Goal: Subscribe to service/newsletter

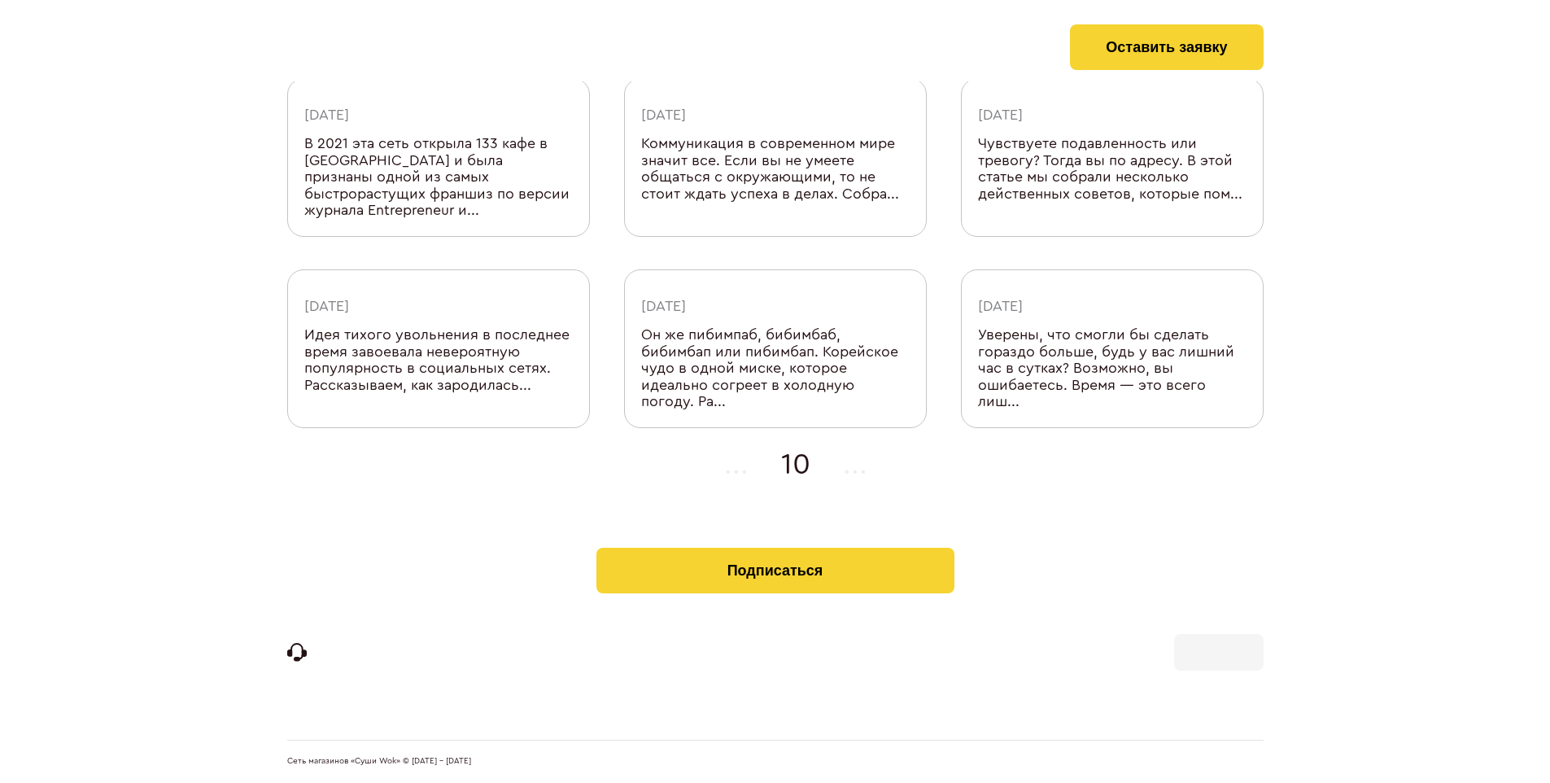
scroll to position [499, 0]
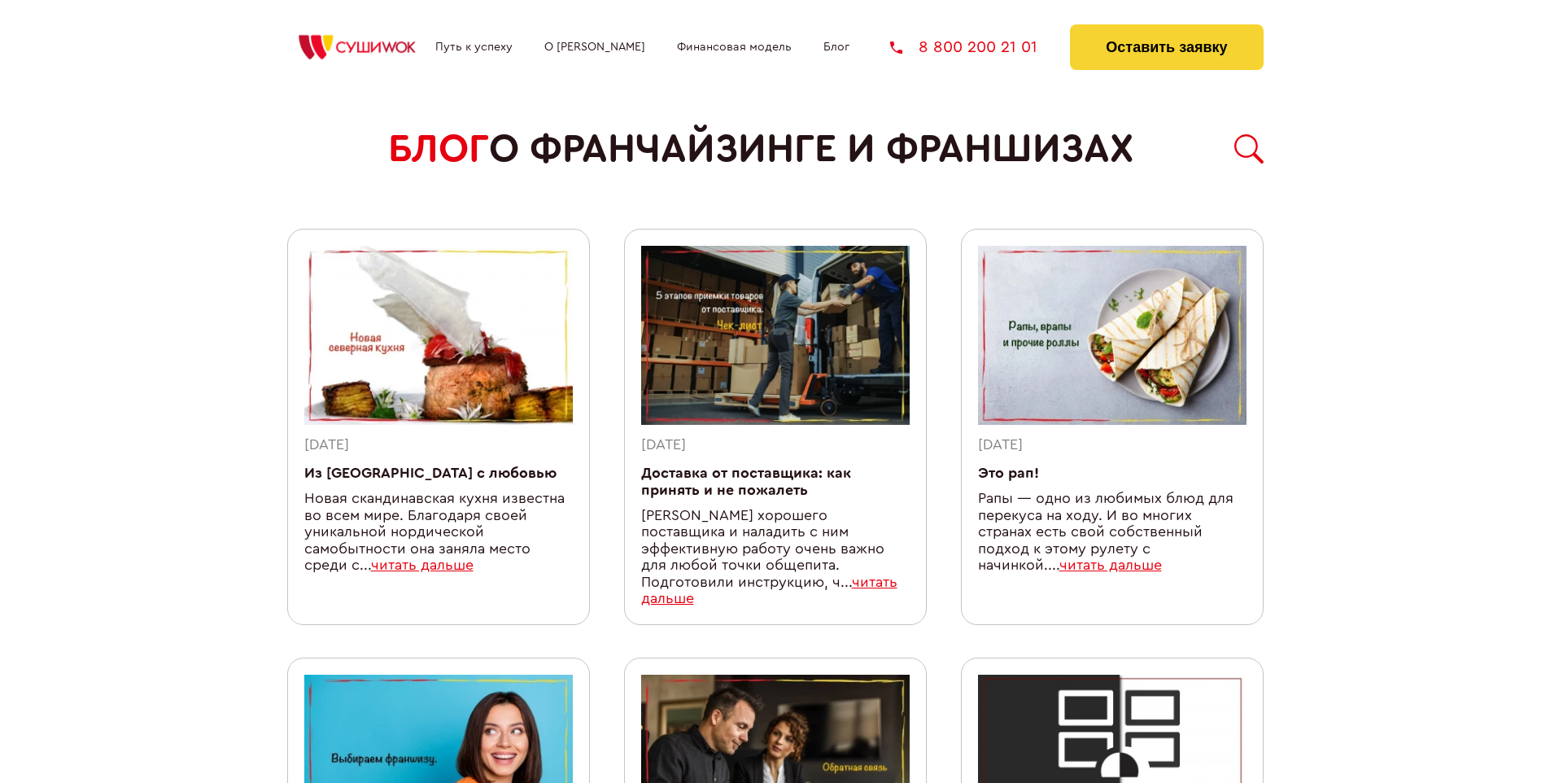
scroll to position [1432, 0]
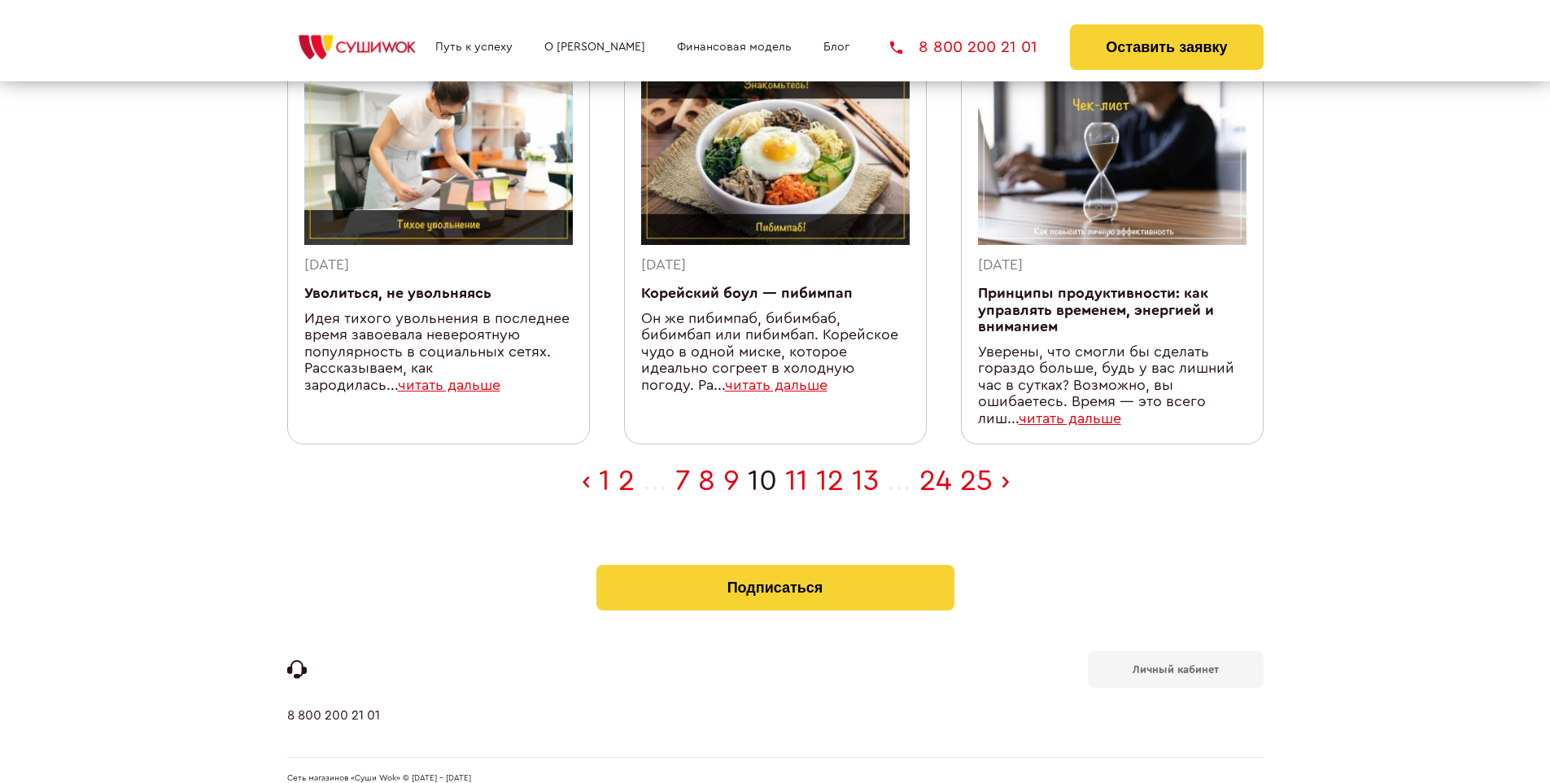
click at [1175, 664] on b "Личный кабинет" at bounding box center [1175, 669] width 86 height 11
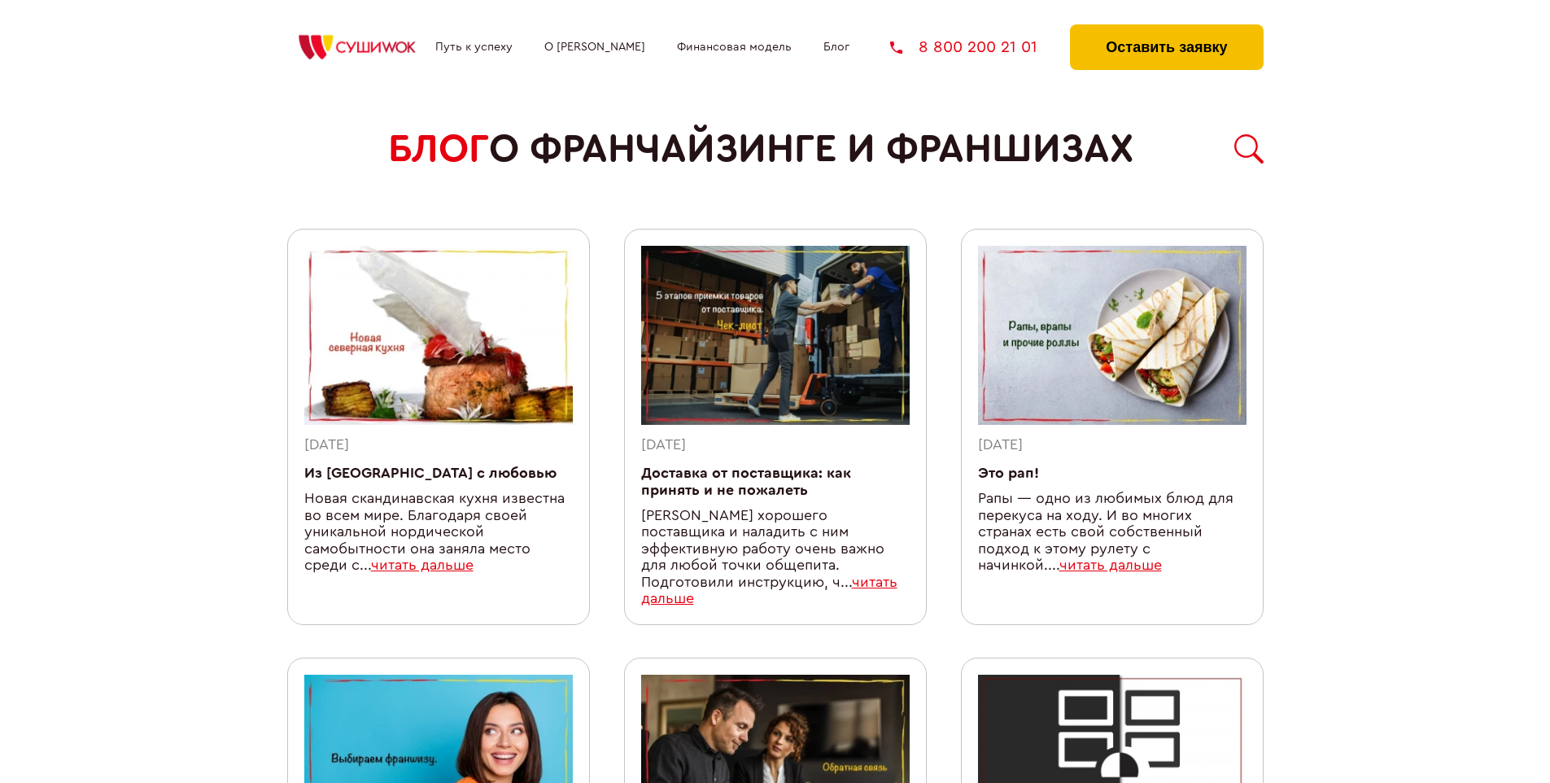
click at [1166, 28] on button "Оставить заявку" at bounding box center [1166, 47] width 193 height 46
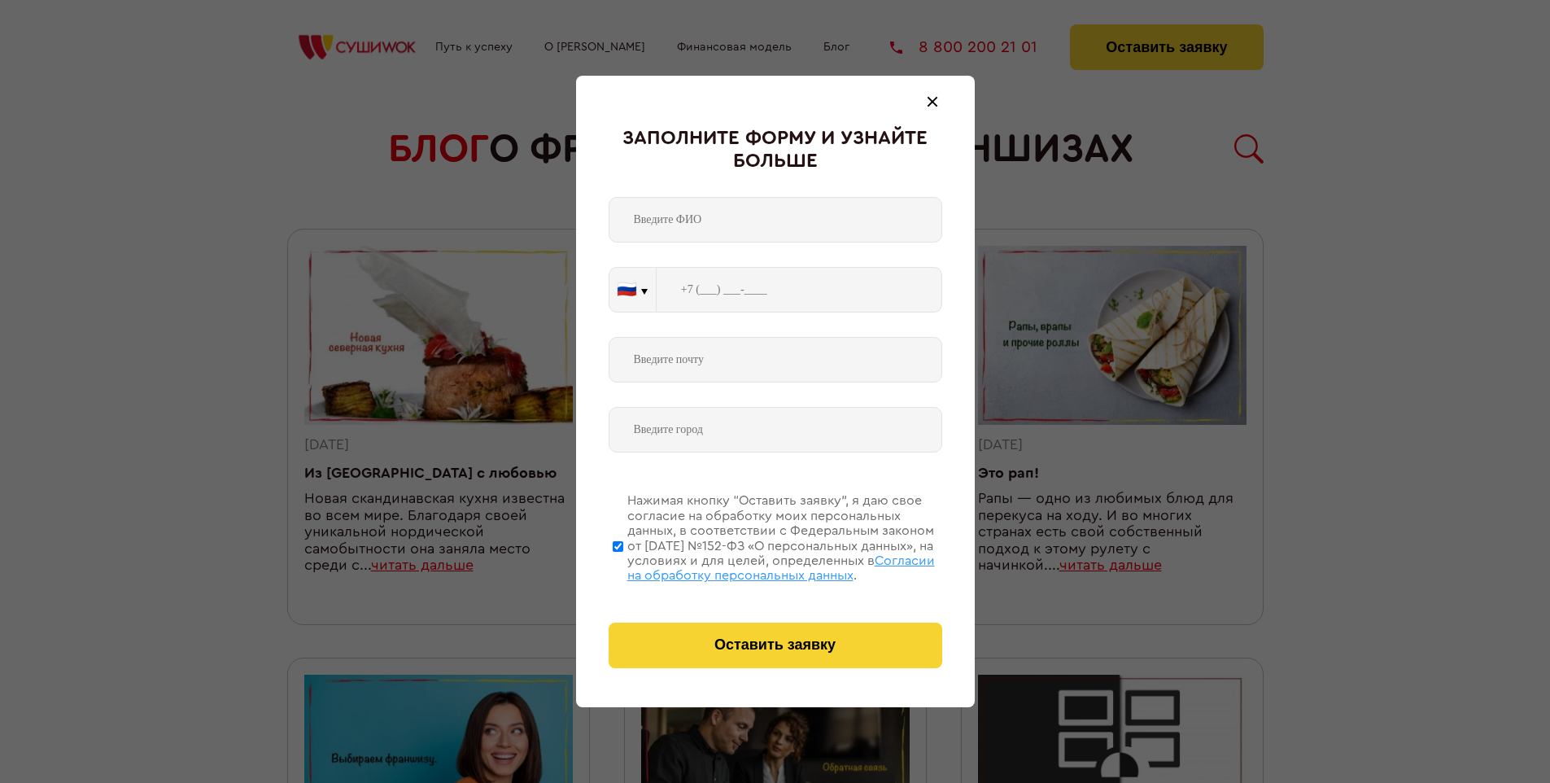
click at [754, 565] on span "Согласии на обработку персональных данных" at bounding box center [780, 568] width 307 height 28
click at [623, 565] on input "Нажимая кнопку “Оставить заявку”, я даю свое согласие на обработку моих персона…" at bounding box center [618, 546] width 11 height 130
checkbox input "false"
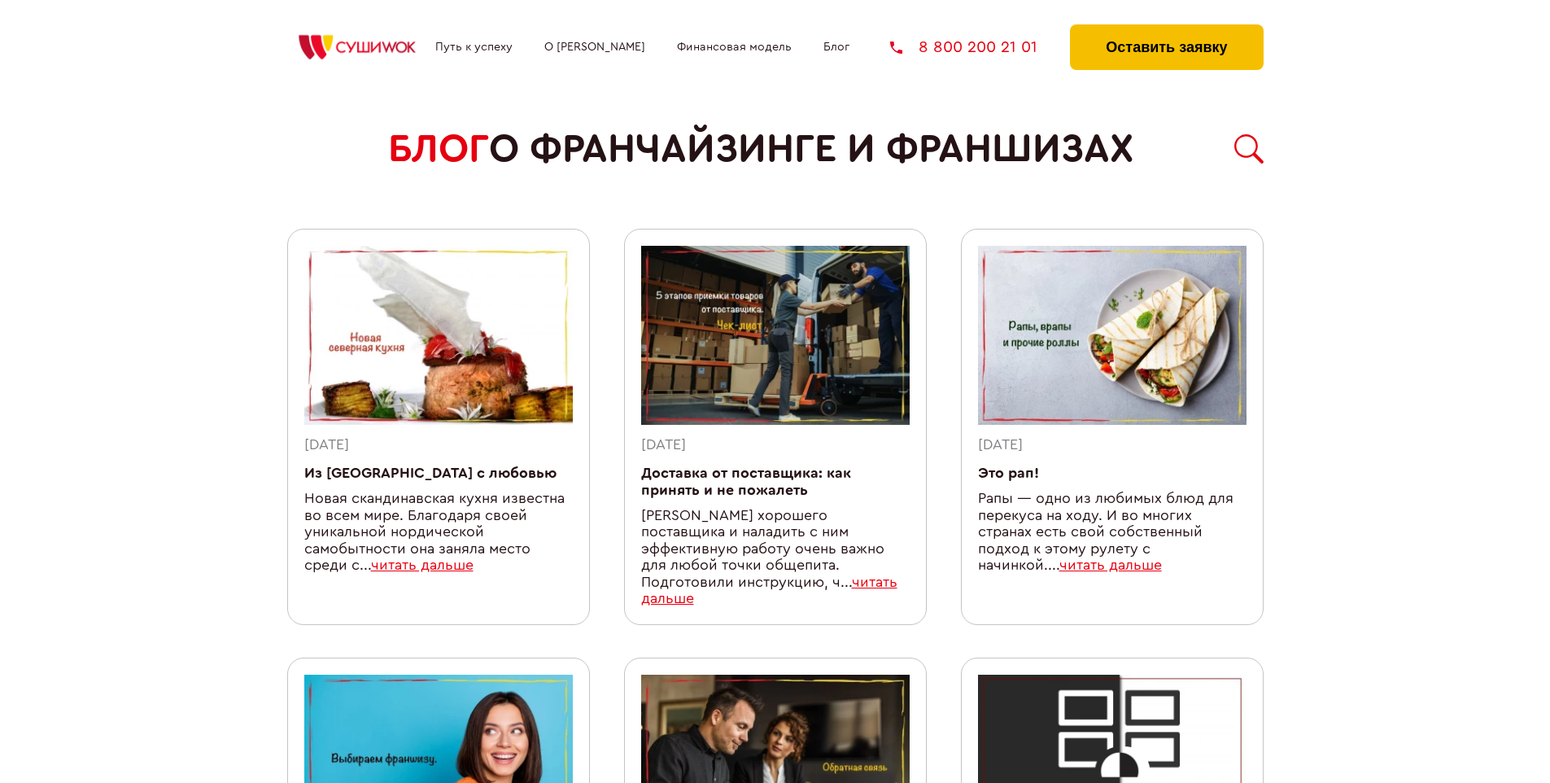
click at [1166, 28] on button "Оставить заявку" at bounding box center [1166, 47] width 193 height 46
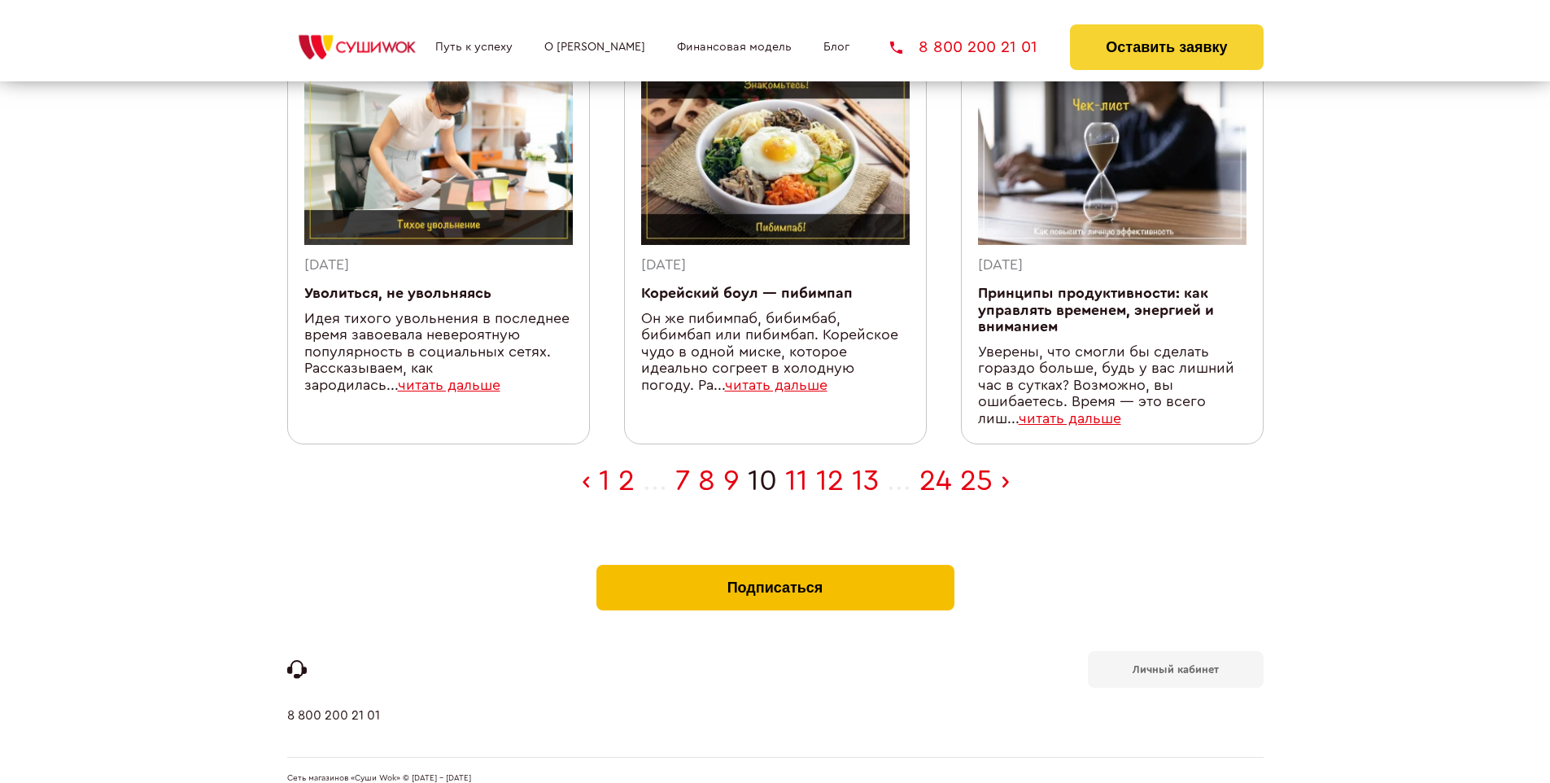
click at [774, 565] on button "Подписаться" at bounding box center [775, 588] width 358 height 46
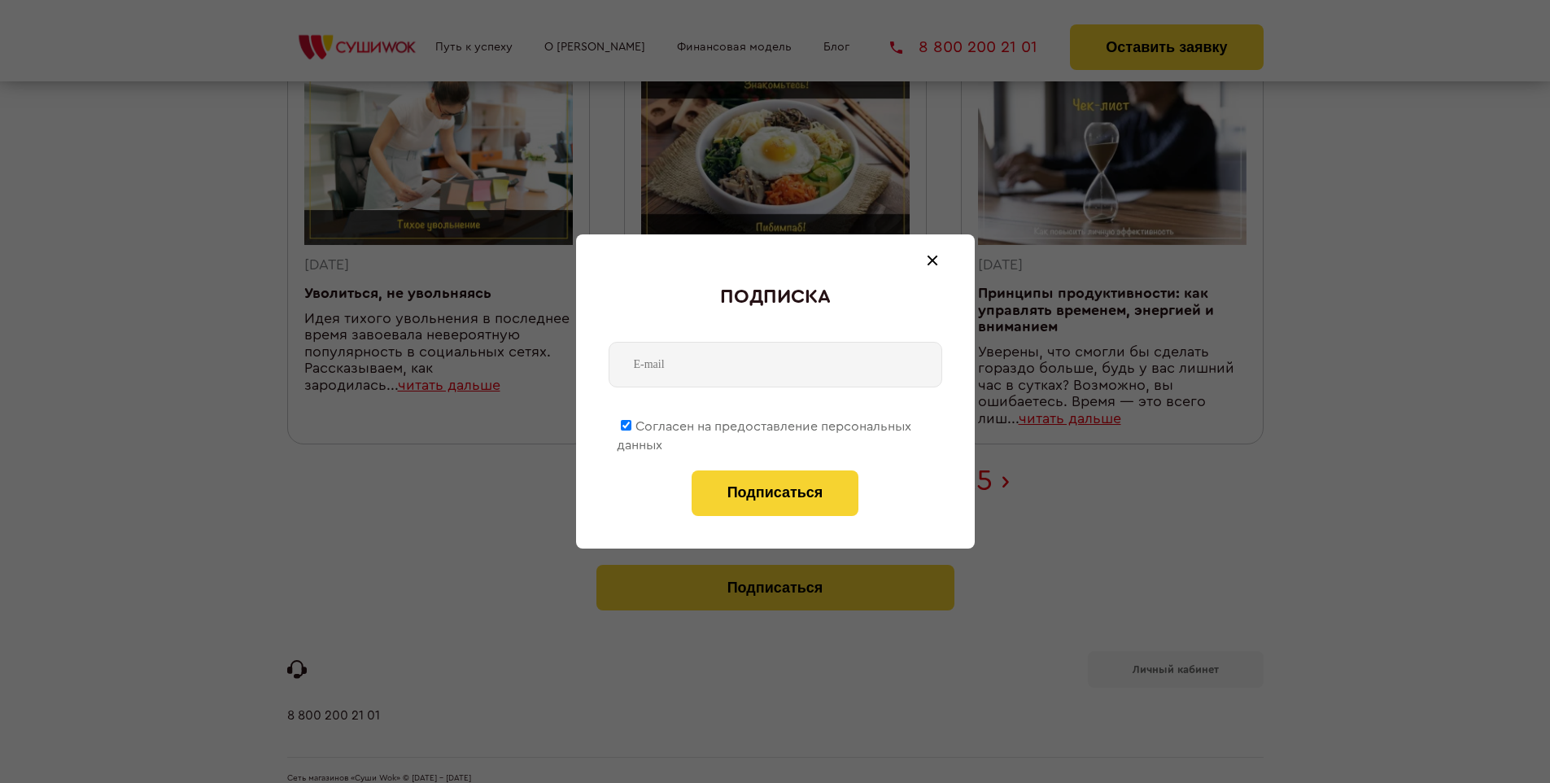
click at [765, 423] on span "Согласен на предоставление персональных данных" at bounding box center [764, 436] width 294 height 32
click at [631, 423] on input "Согласен на предоставление персональных данных" at bounding box center [626, 425] width 11 height 11
checkbox input "false"
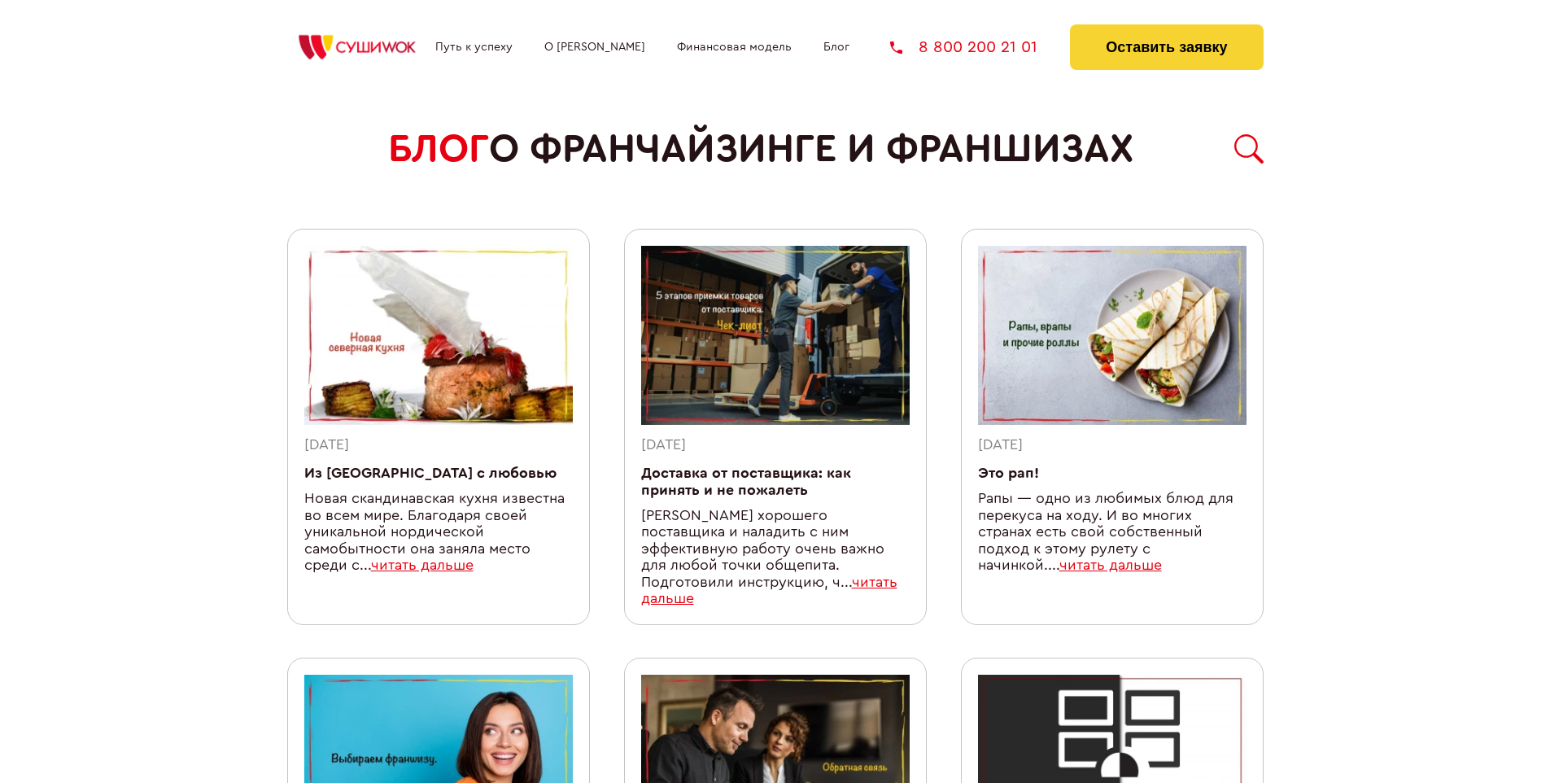
scroll to position [1432, 0]
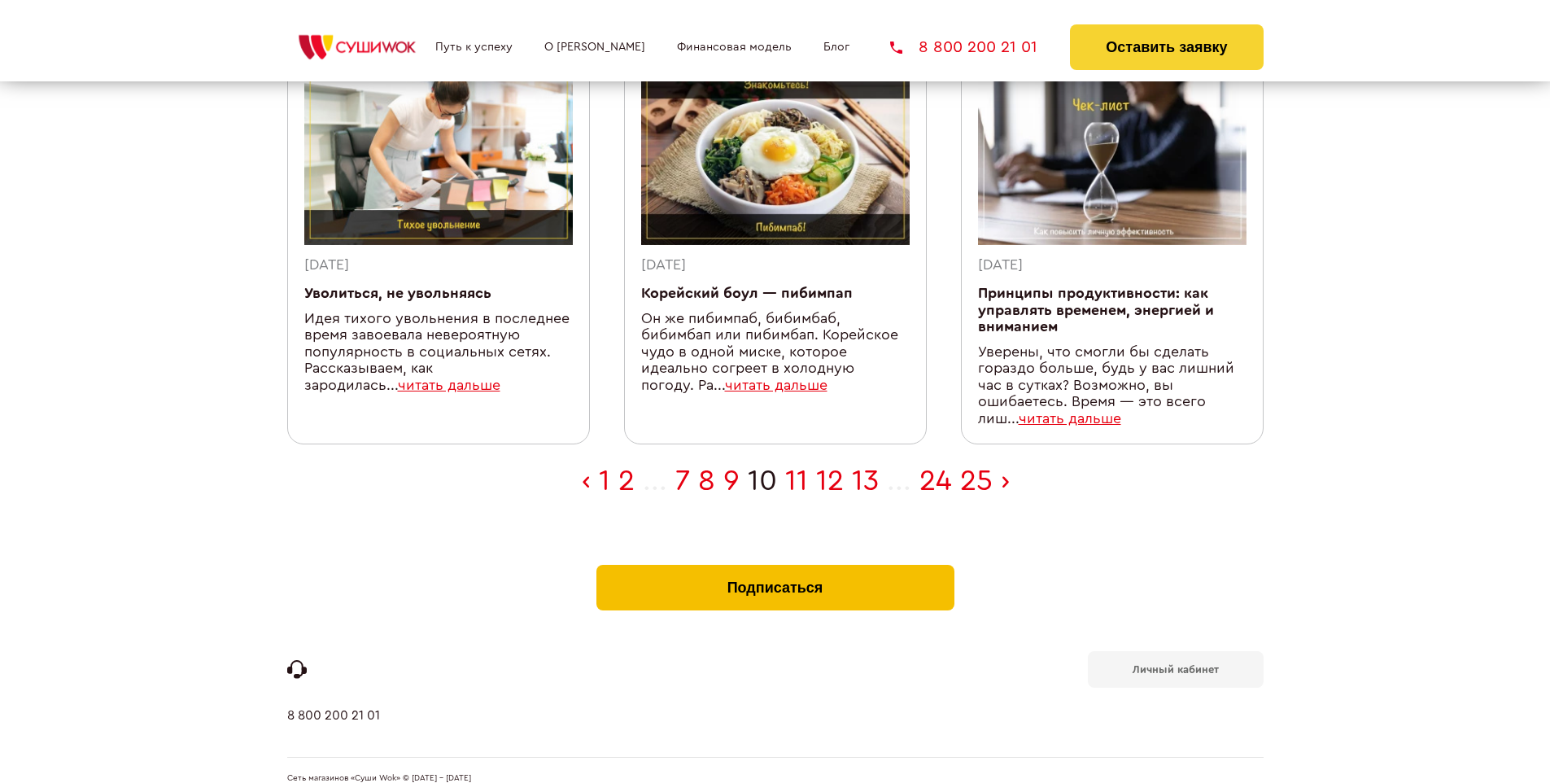
click at [774, 565] on button "Подписаться" at bounding box center [775, 588] width 358 height 46
